Goal: Task Accomplishment & Management: Complete application form

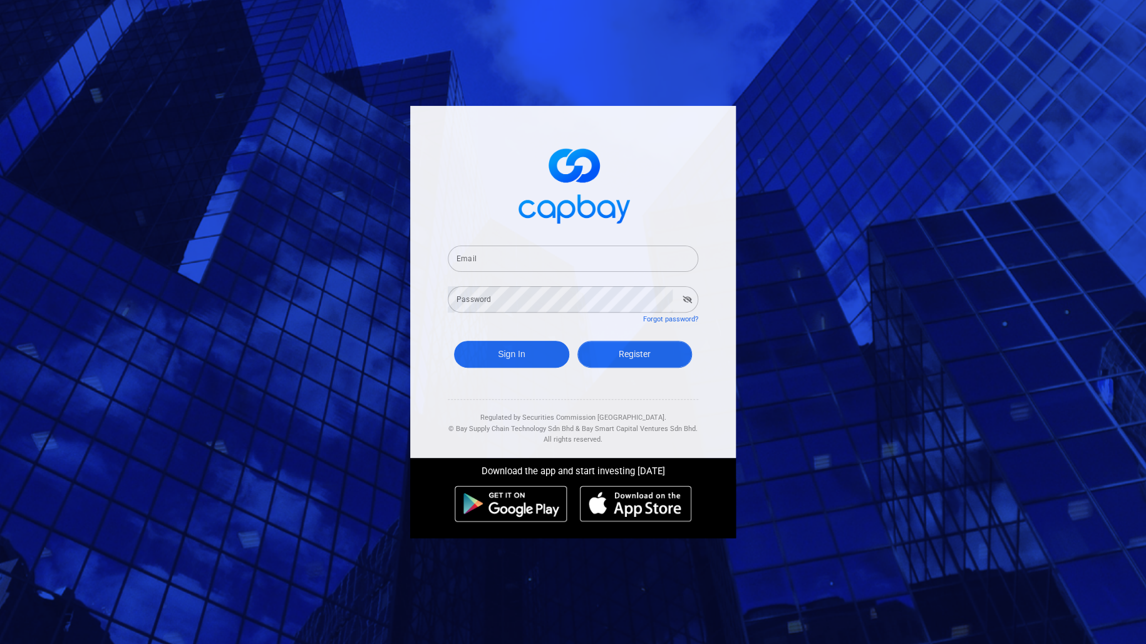
click at [619, 357] on span "Register" at bounding box center [635, 354] width 32 height 10
select select "MY"
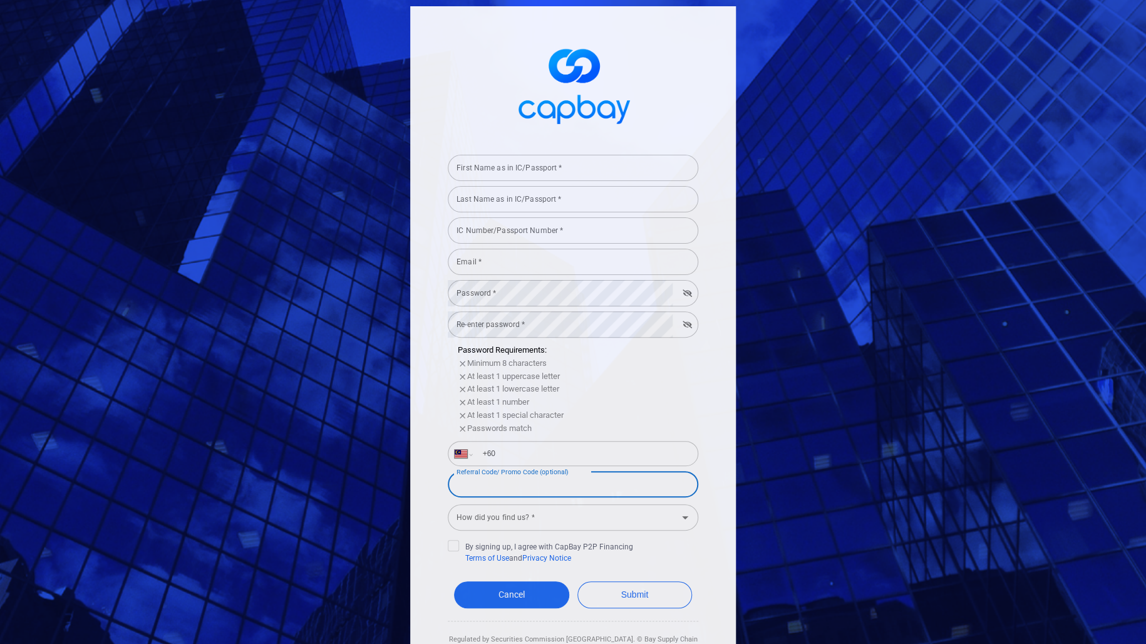
click at [620, 485] on input "Referral Code/ Promo Code (optional)" at bounding box center [573, 484] width 250 height 26
click at [515, 172] on input "First Name as in IC/Passport *" at bounding box center [573, 168] width 250 height 26
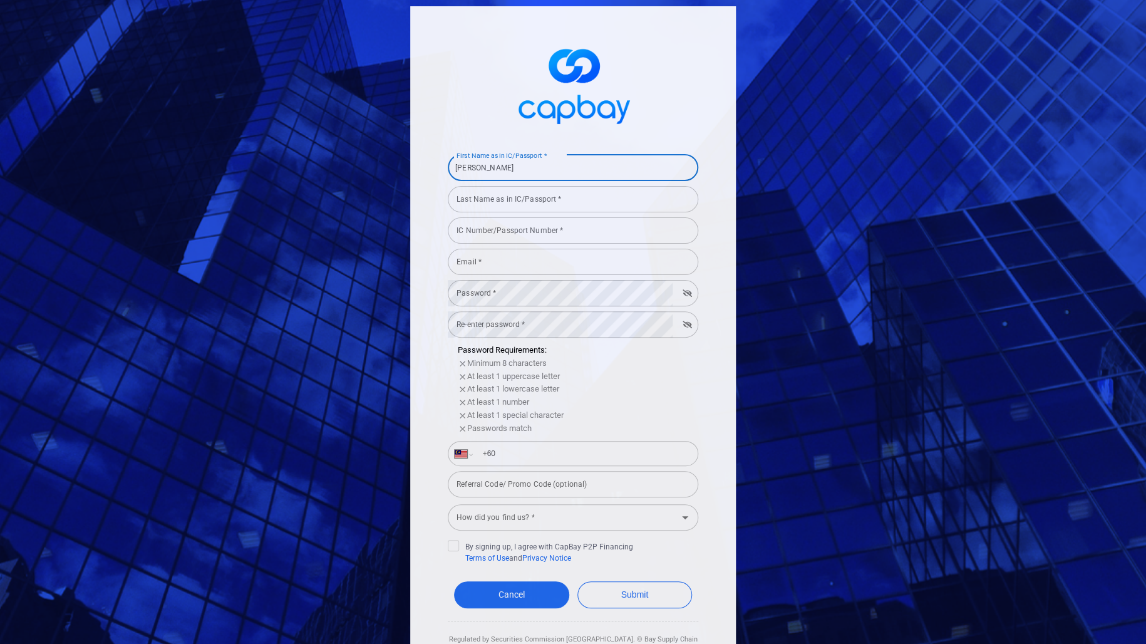
type input "[PERSON_NAME]"
type input "MIOR ZAMRI"
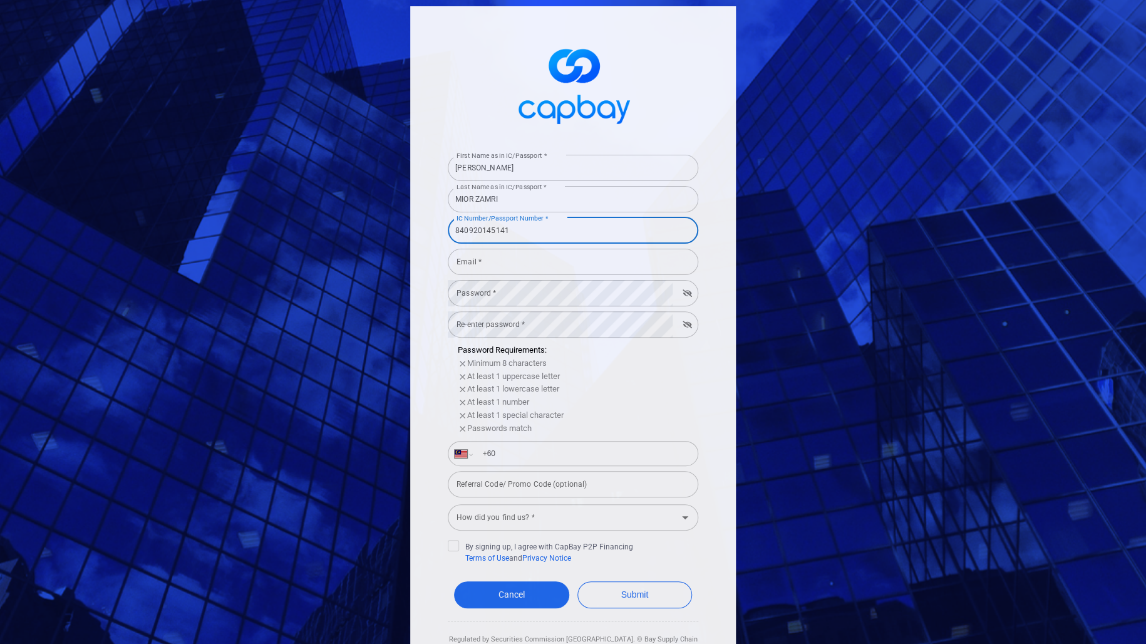
type input "840920145141"
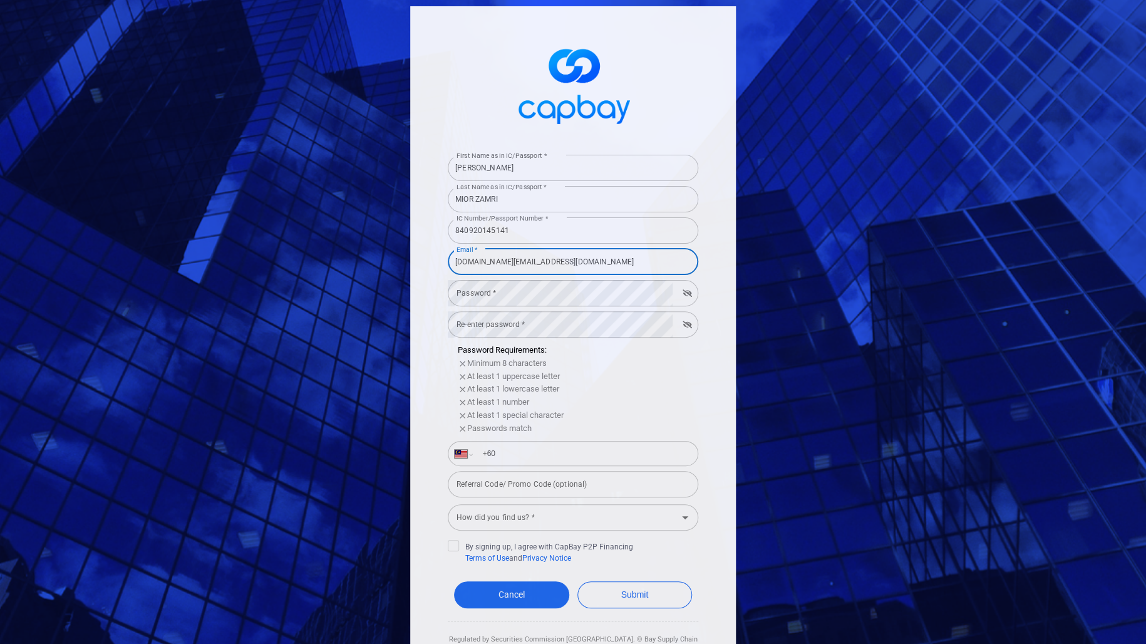
type input "[DOMAIN_NAME][EMAIL_ADDRESS][DOMAIN_NAME]"
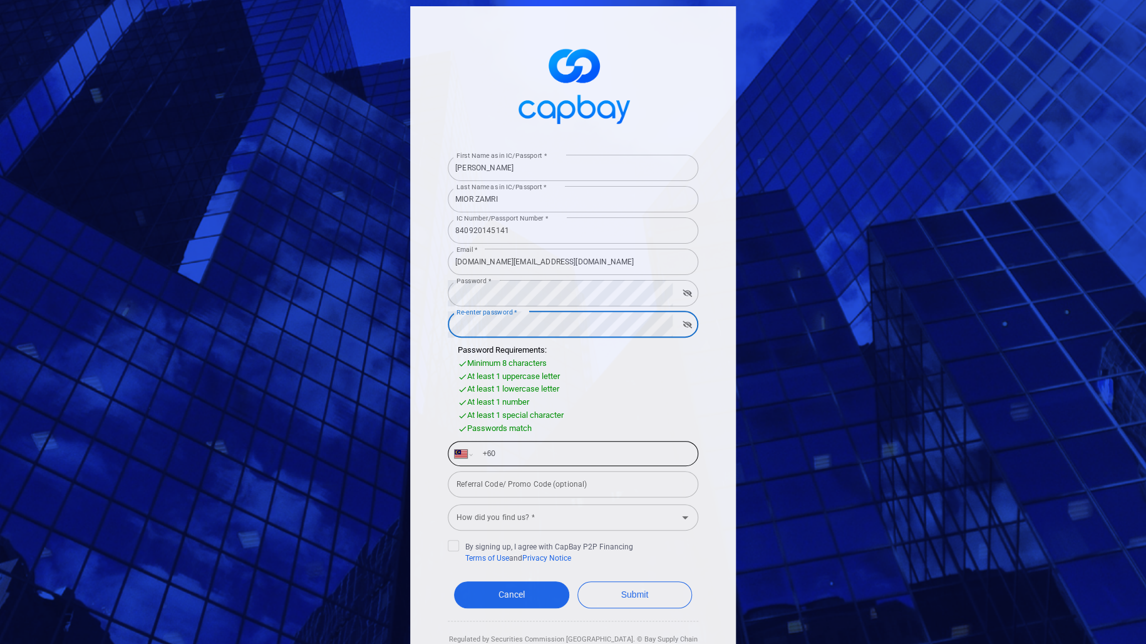
click at [561, 457] on input "+60" at bounding box center [583, 453] width 217 height 20
type input "[PHONE_NUMBER]"
click at [554, 520] on input "How did you find us? *" at bounding box center [562, 517] width 222 height 23
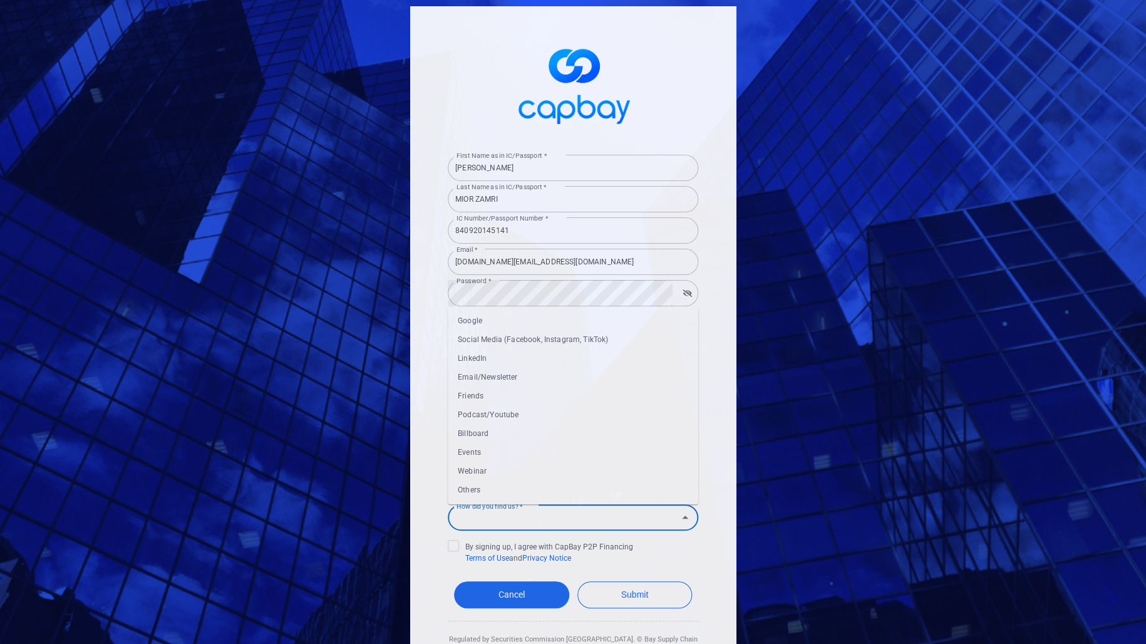
click at [550, 495] on li "Others" at bounding box center [573, 490] width 250 height 19
type input "Others"
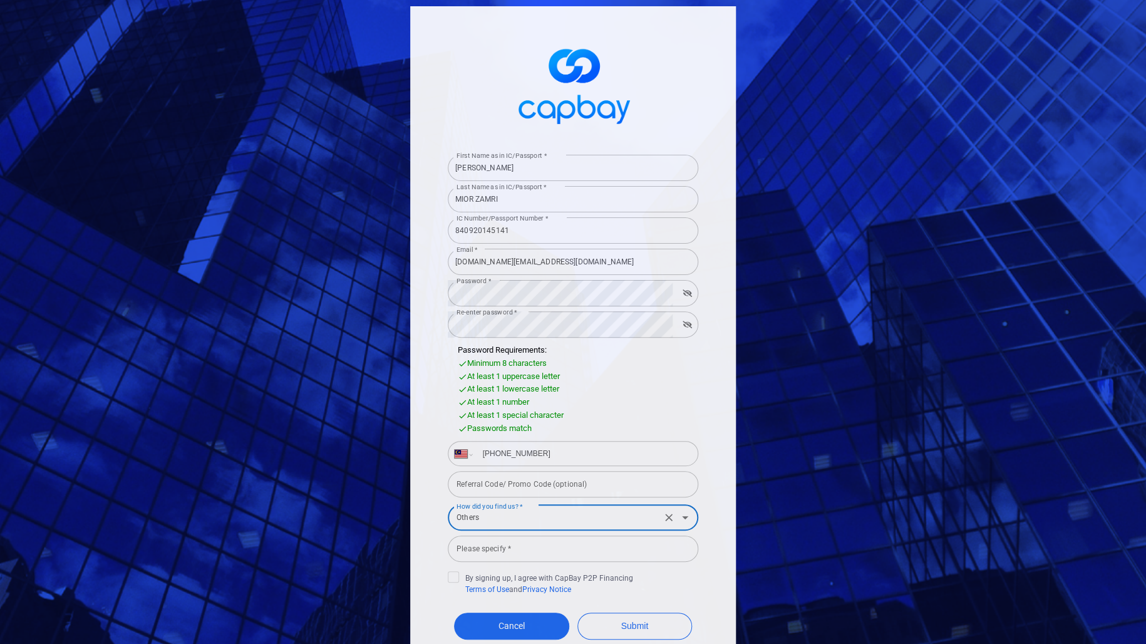
click at [516, 554] on input "Please specify *" at bounding box center [573, 548] width 250 height 26
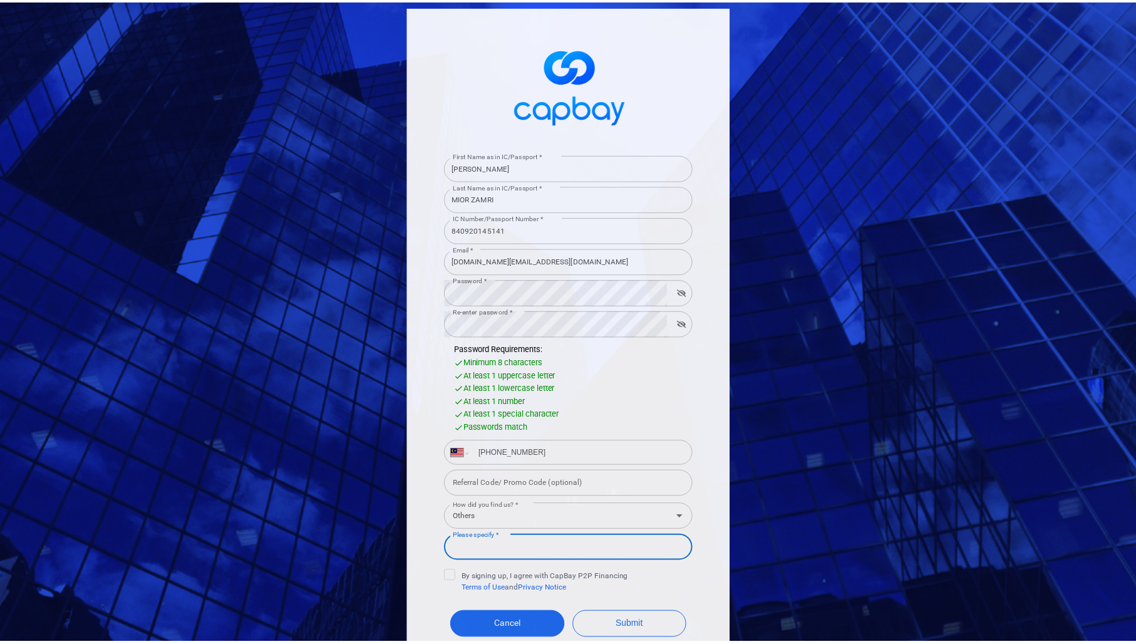
scroll to position [81, 0]
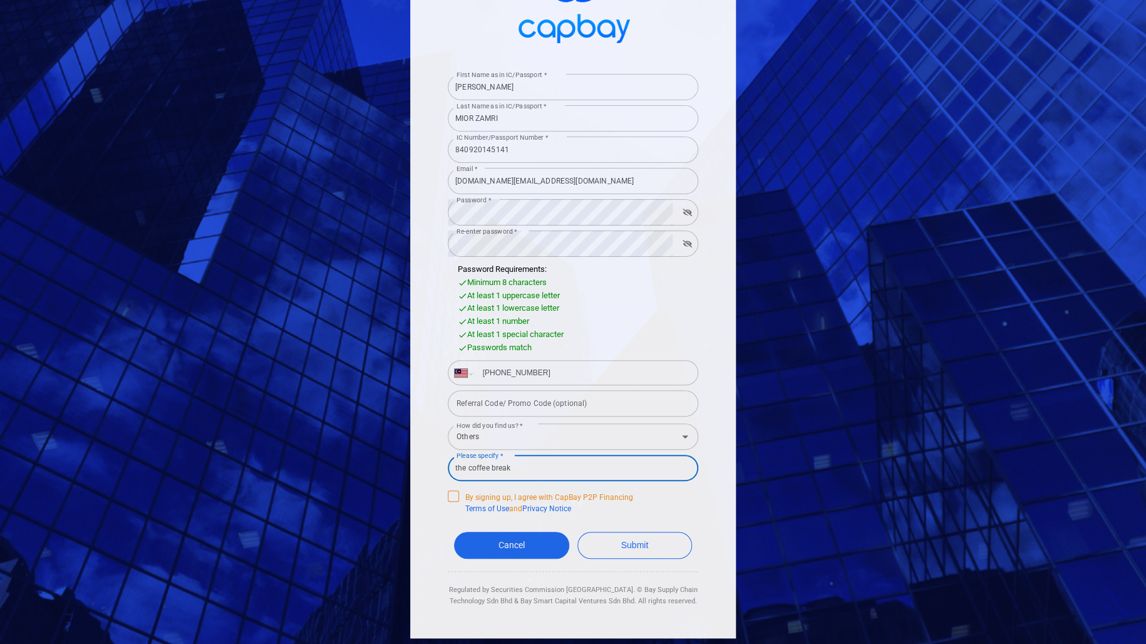
type input "the coffee break"
click at [448, 496] on icon at bounding box center [453, 495] width 10 height 10
click at [0, 0] on input "By signing up, I agree with CapBay P2P Financing Terms of Use and Privacy Notice" at bounding box center [0, 0] width 0 height 0
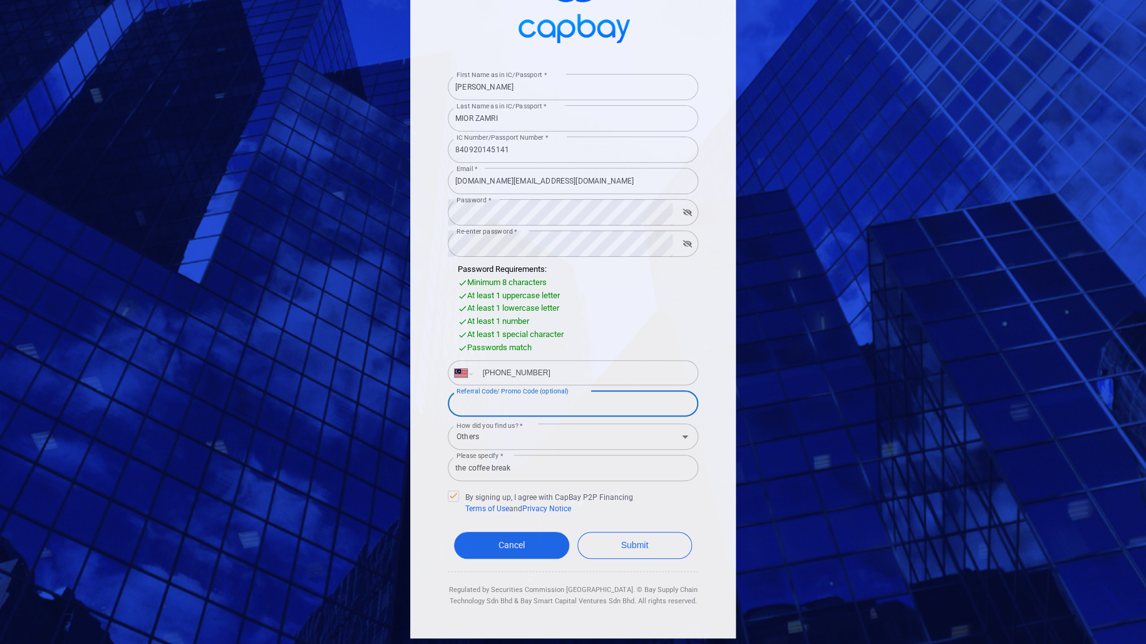
click at [560, 401] on input "Referral Code/ Promo Code (optional)" at bounding box center [573, 403] width 250 height 26
drag, startPoint x: 503, startPoint y: 406, endPoint x: 414, endPoint y: 405, distance: 88.9
click at [414, 405] on div "First Name as in IC/Passport * MIOR [PERSON_NAME] First Name as in IC/Passport …" at bounding box center [573, 282] width 326 height 712
paste input "MERDEKA"
type input "MERDEKA68"
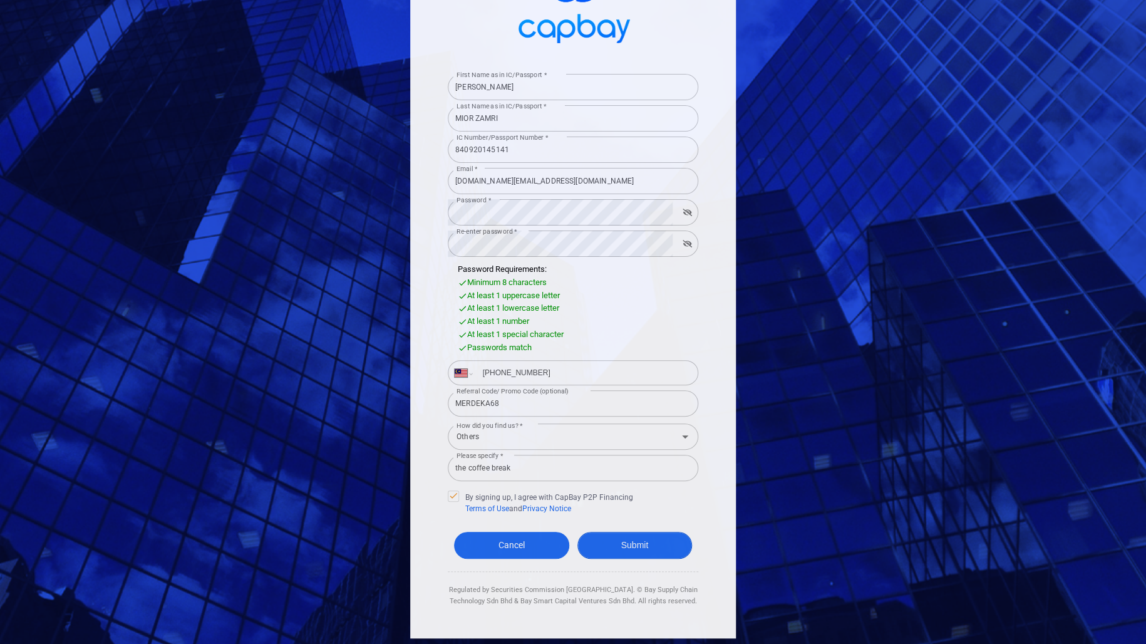
click at [644, 545] on button "Submit" at bounding box center [634, 544] width 115 height 27
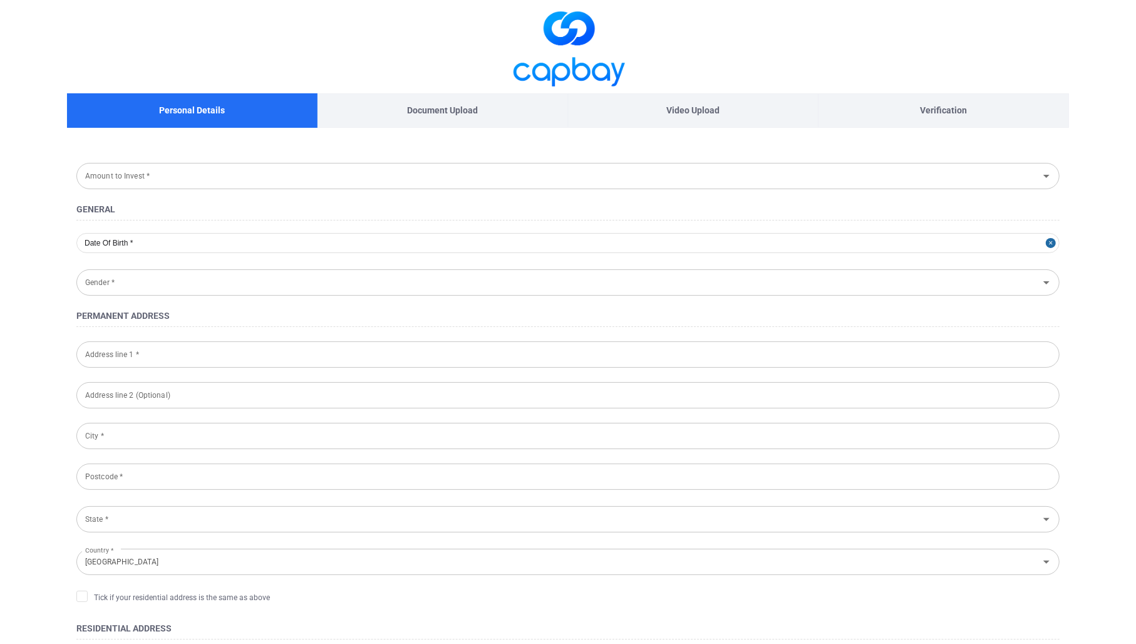
type input "[DATE]"
type input "[DEMOGRAPHIC_DATA]"
type input "840920-14-5141"
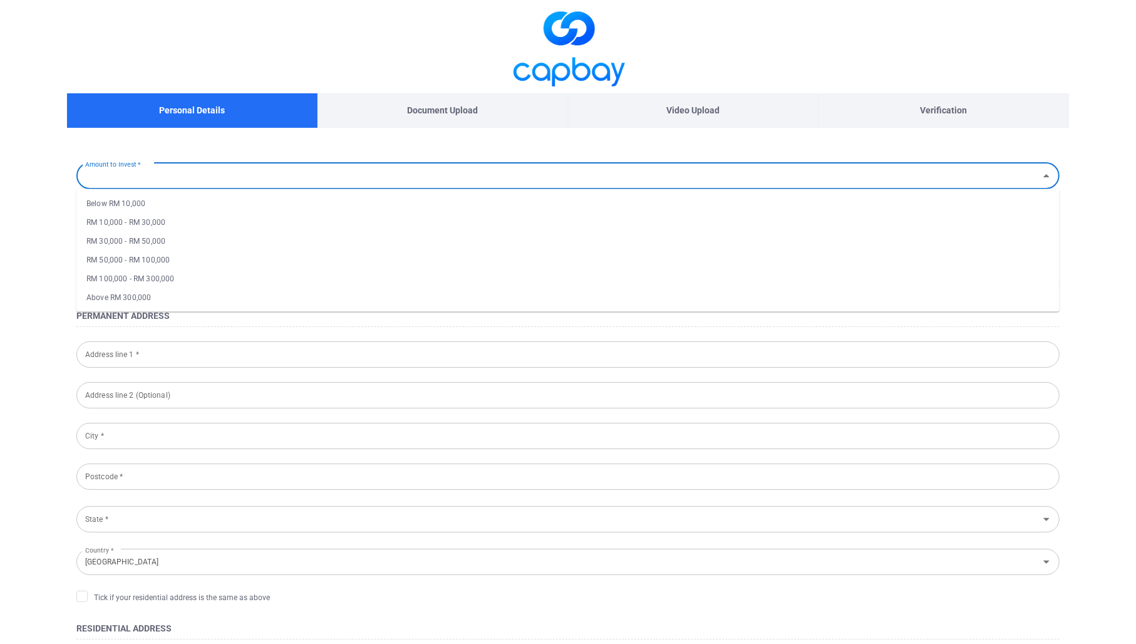
click at [503, 179] on input "Amount to Invest *" at bounding box center [557, 175] width 955 height 23
click at [505, 200] on li "Below RM 10,000" at bounding box center [567, 203] width 983 height 19
type input "Below RM 10,000"
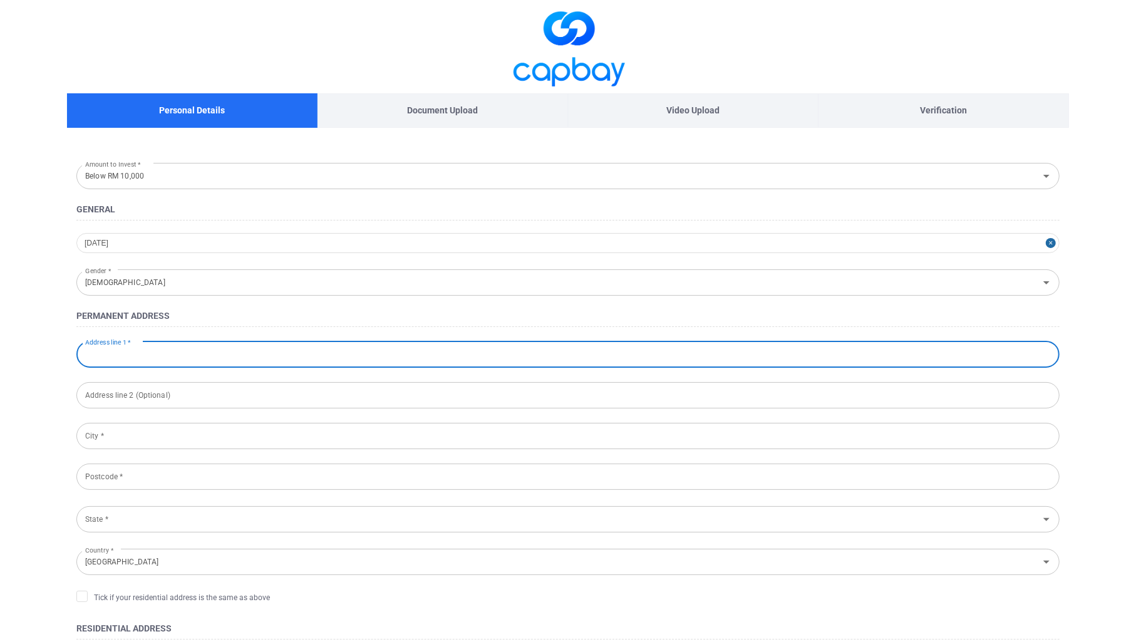
click at [322, 356] on input "Address line 1 *" at bounding box center [567, 354] width 983 height 26
type input "[STREET_ADDRESS]"
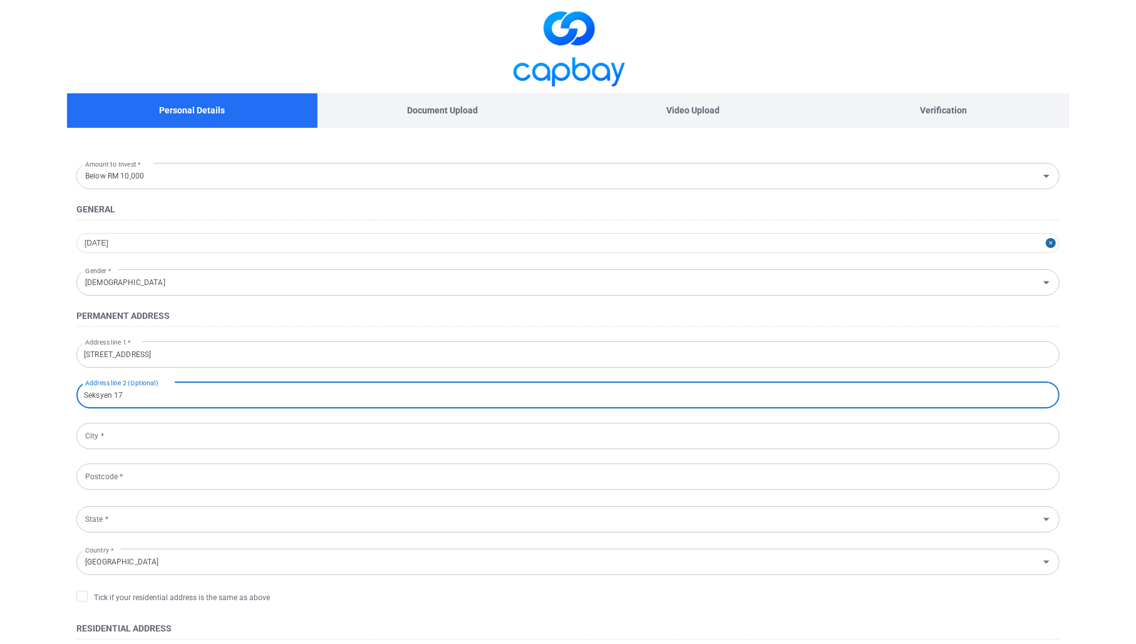
type input "Seksyen 17"
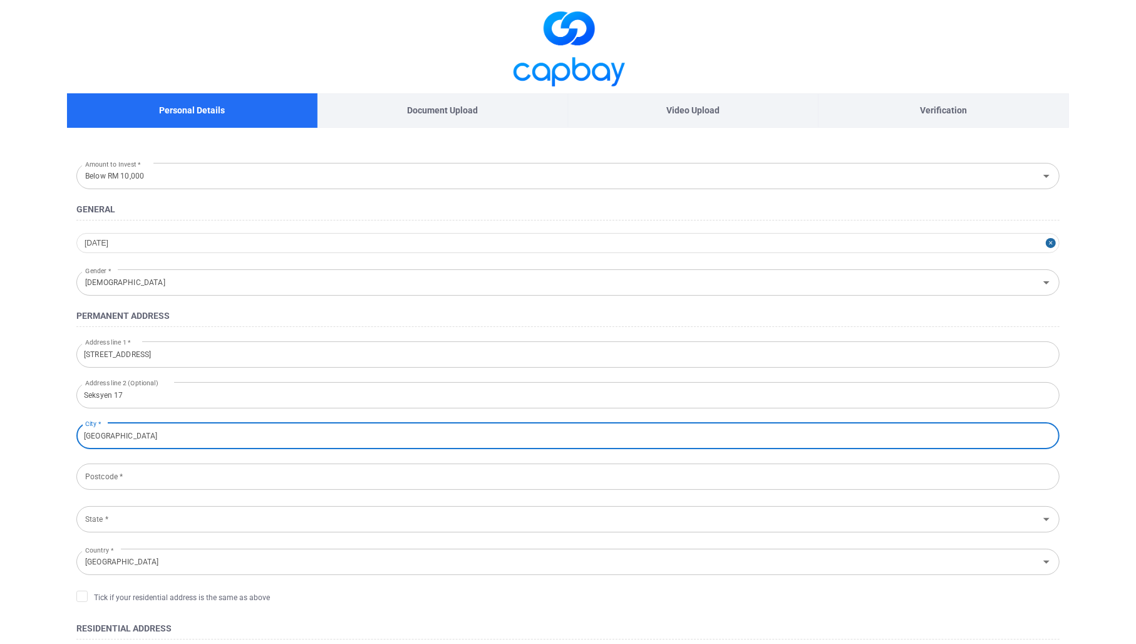
type input "[GEOGRAPHIC_DATA]"
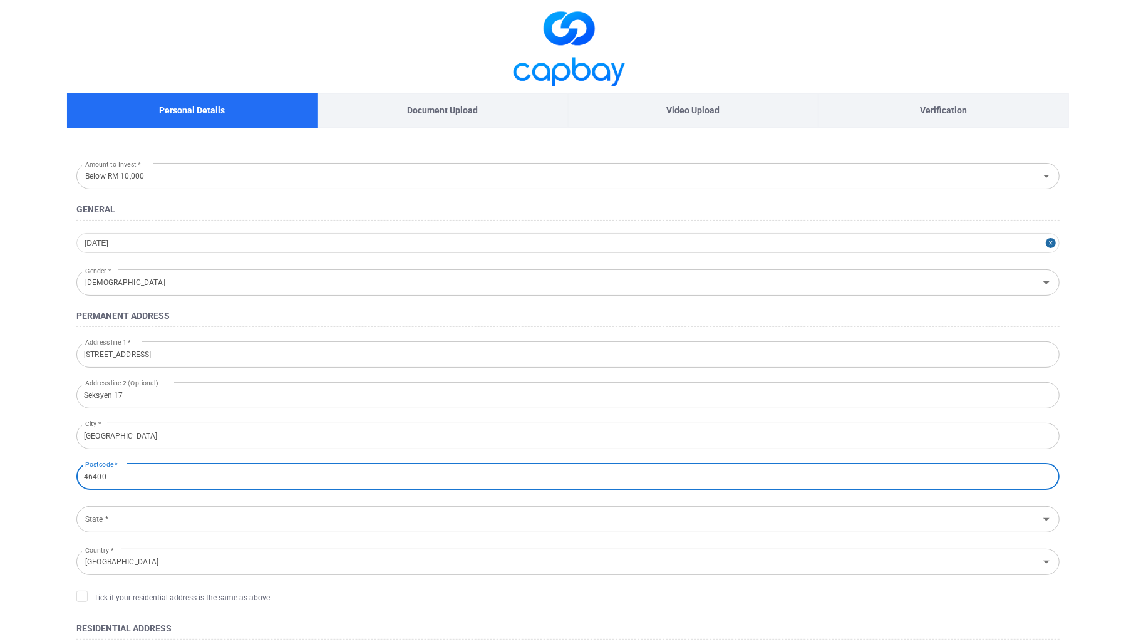
type input "46400"
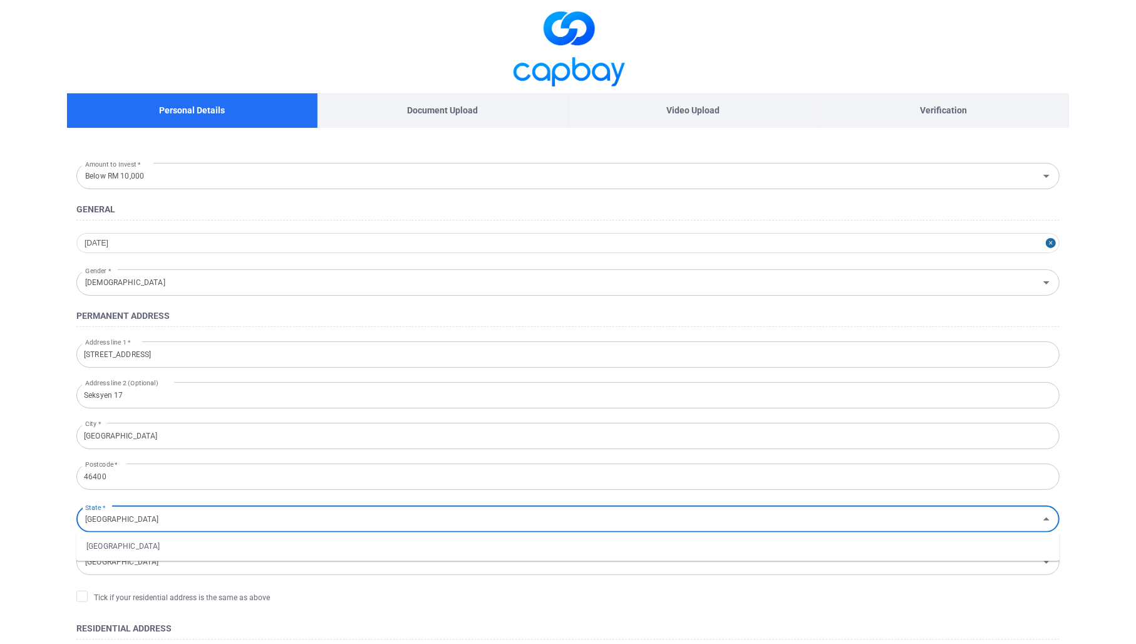
type input "[GEOGRAPHIC_DATA]"
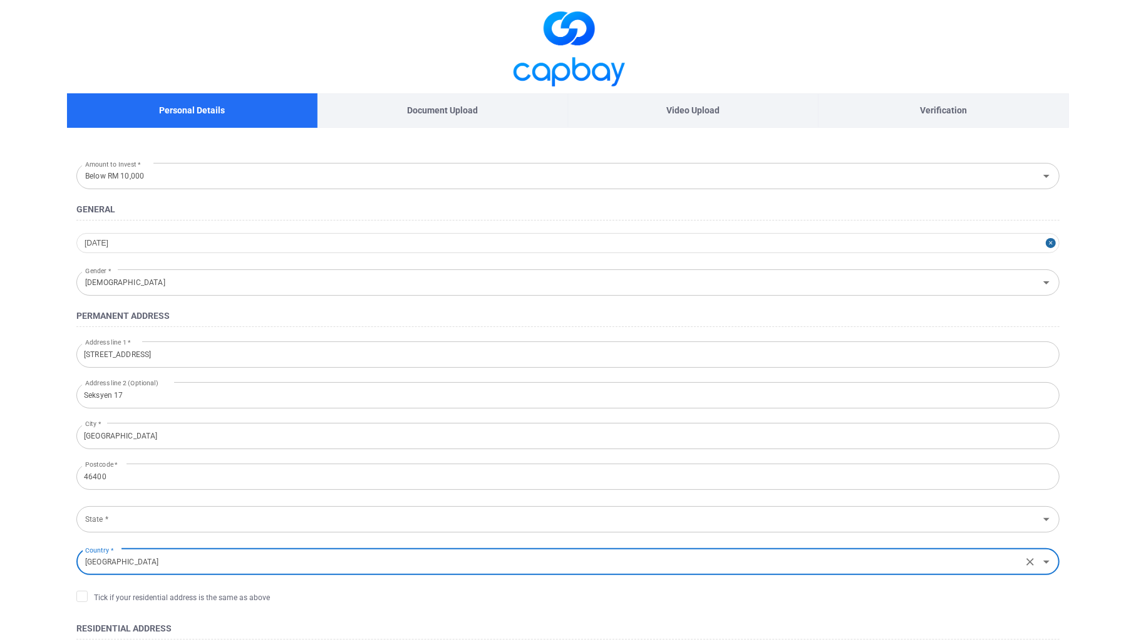
scroll to position [125, 0]
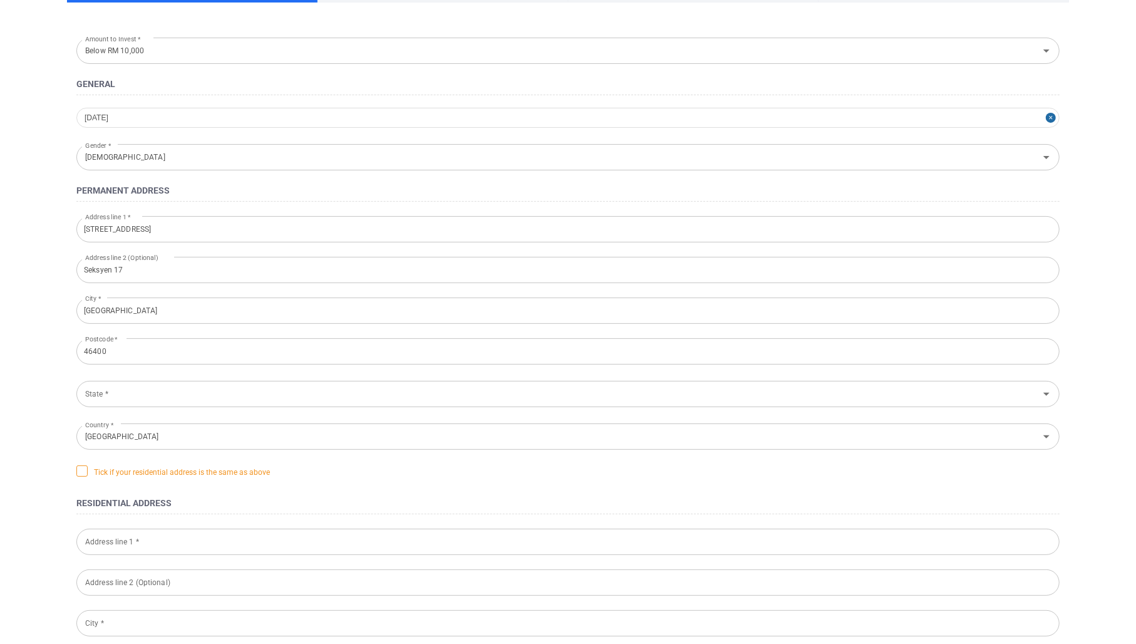
click at [233, 474] on span "Tick if your residential address is the same as above" at bounding box center [172, 471] width 193 height 13
click at [0, 0] on input "Tick if your residential address is the same as above" at bounding box center [0, 0] width 0 height 0
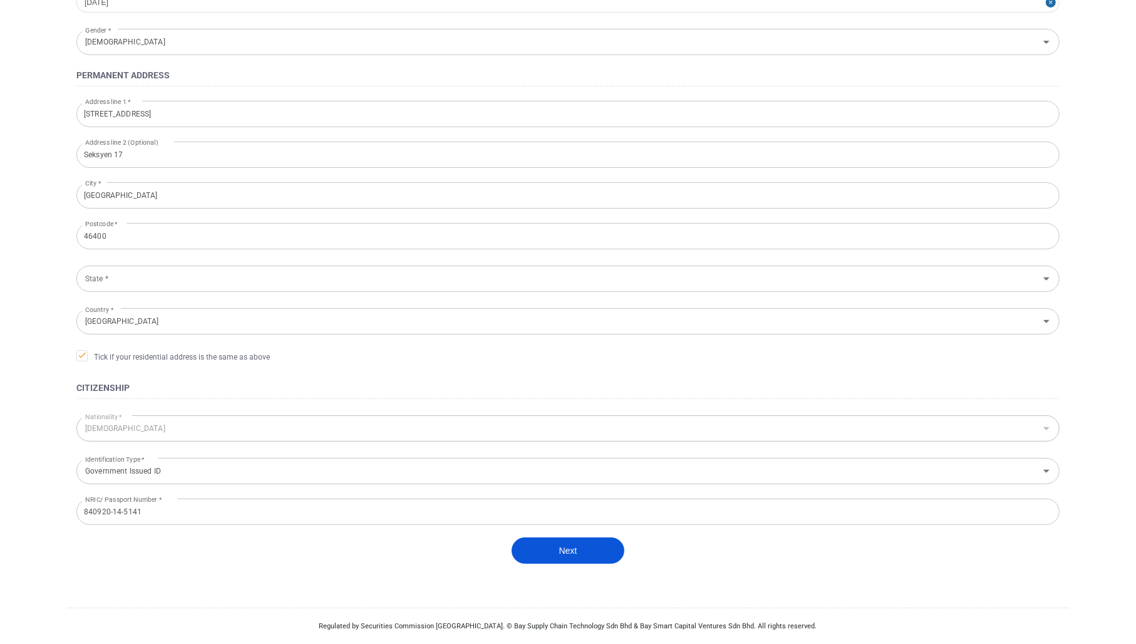
click at [563, 551] on button "Next" at bounding box center [567, 550] width 113 height 26
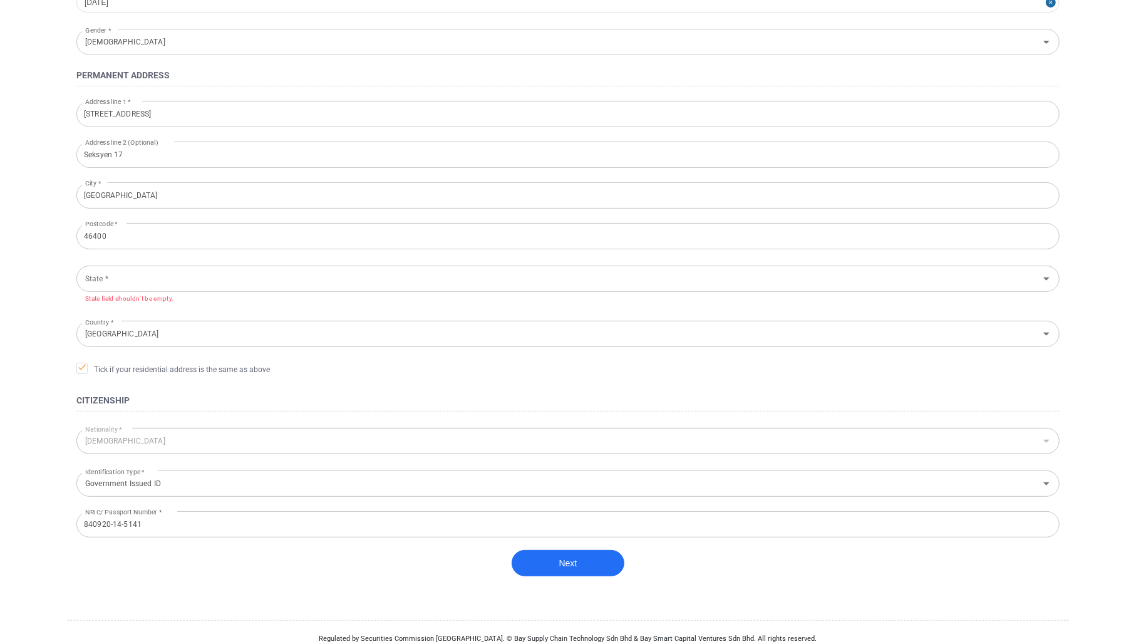
click at [221, 274] on input "State *" at bounding box center [557, 278] width 955 height 23
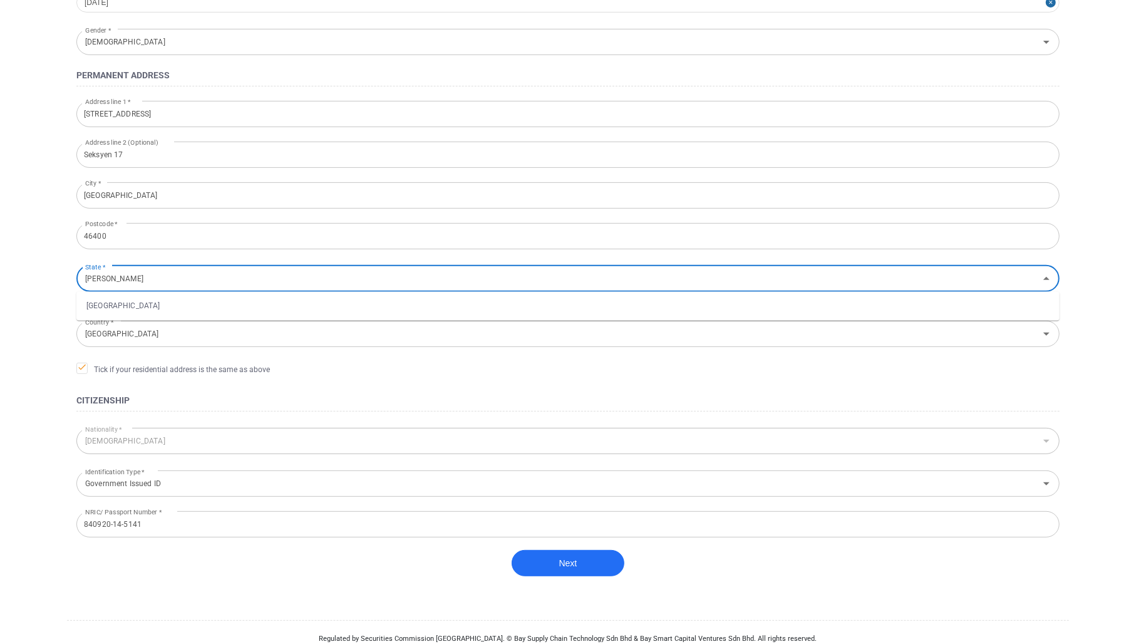
click at [190, 306] on li "[GEOGRAPHIC_DATA]" at bounding box center [567, 306] width 983 height 19
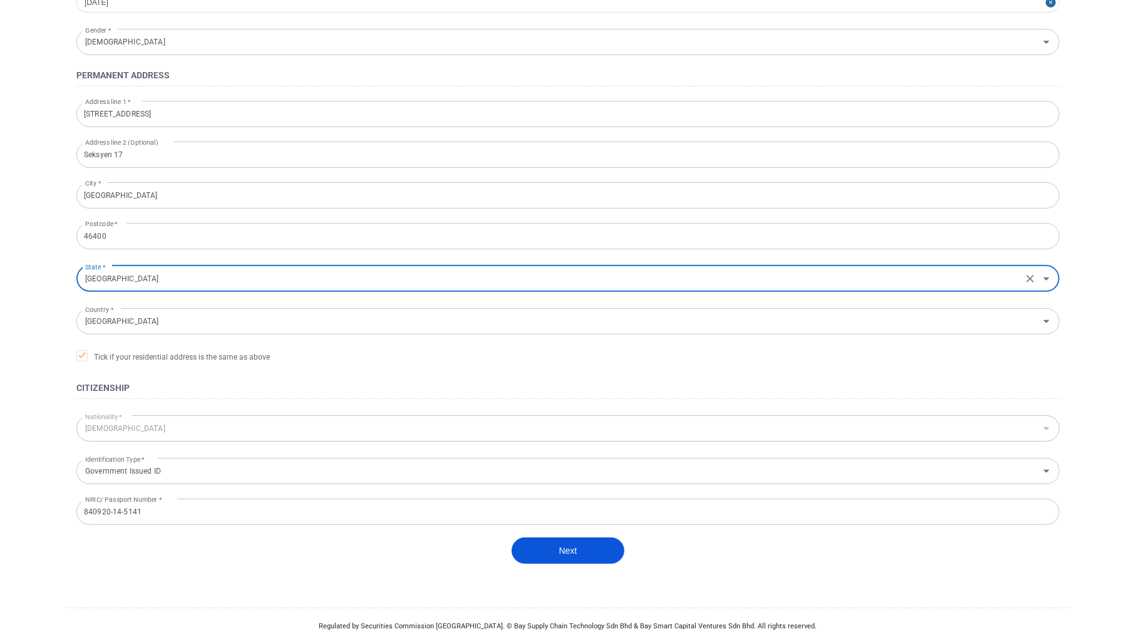
type input "[GEOGRAPHIC_DATA]"
click at [572, 553] on button "Next" at bounding box center [567, 550] width 113 height 26
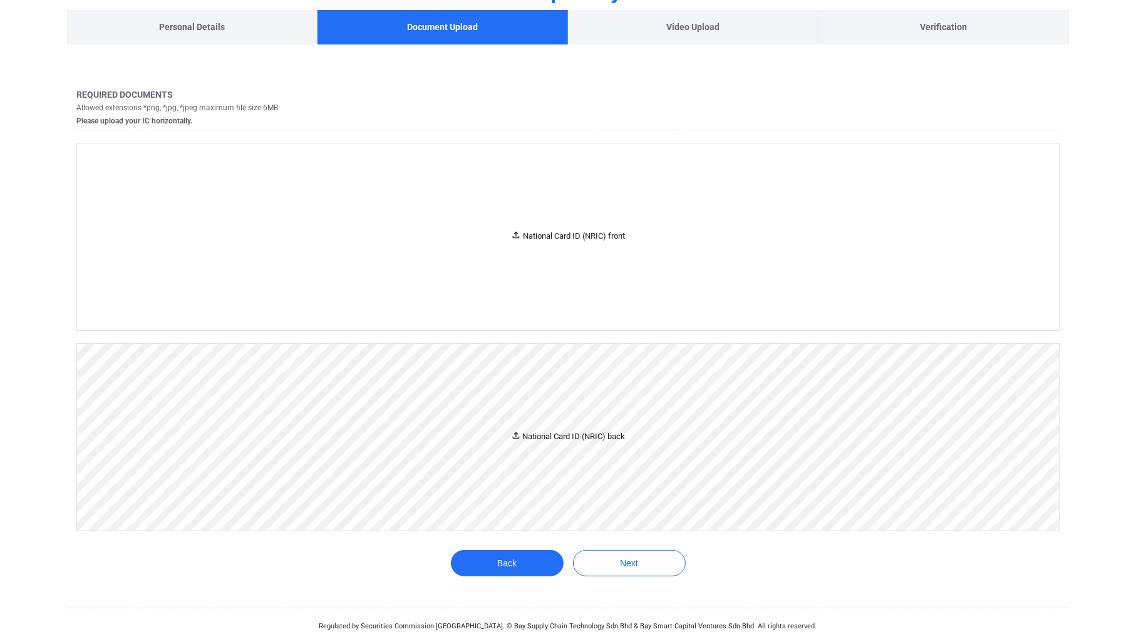
scroll to position [0, 0]
